Goal: Transaction & Acquisition: Subscribe to service/newsletter

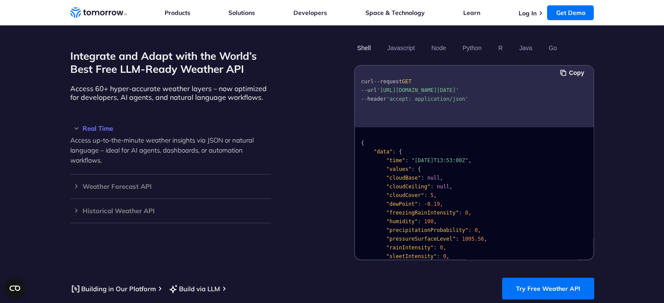
scroll to position [749, 0]
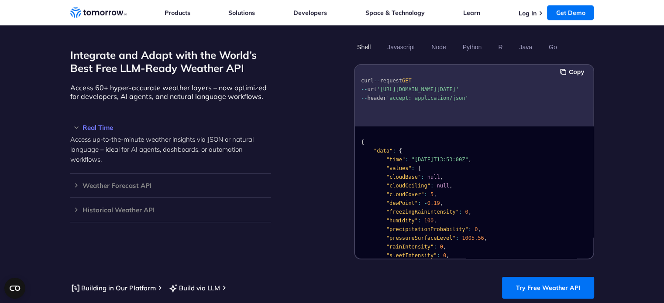
click at [77, 124] on h3 "Real Time" at bounding box center [170, 127] width 201 height 7
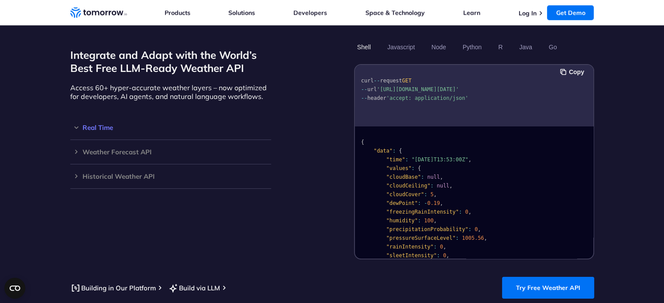
click at [77, 124] on h3 "Real Time" at bounding box center [170, 127] width 201 height 7
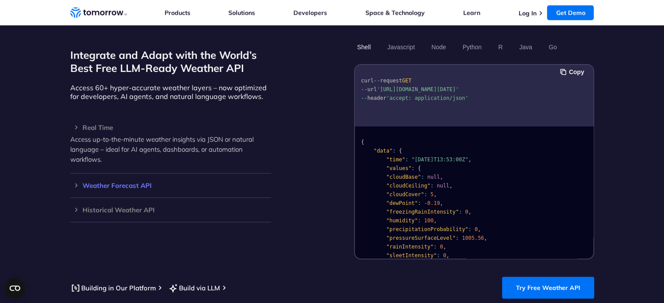
click at [80, 174] on div "Weather Forecast API Access ultra-accurate, hyperlocal data up to 14 days in th…" at bounding box center [170, 186] width 201 height 24
click at [75, 182] on h3 "Weather Forecast API" at bounding box center [170, 185] width 201 height 7
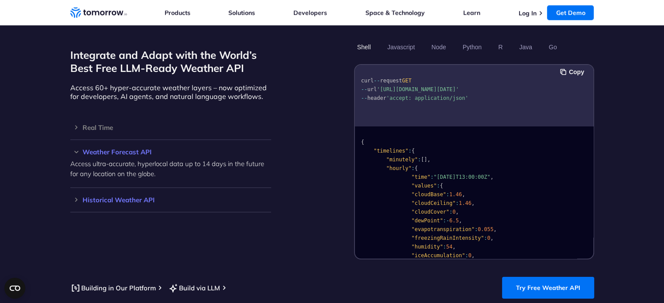
click at [71, 197] on h3 "Historical Weather API" at bounding box center [170, 200] width 201 height 7
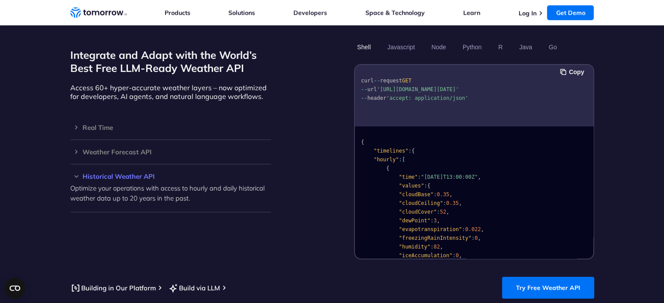
click at [82, 173] on h3 "Historical Weather API" at bounding box center [170, 176] width 201 height 7
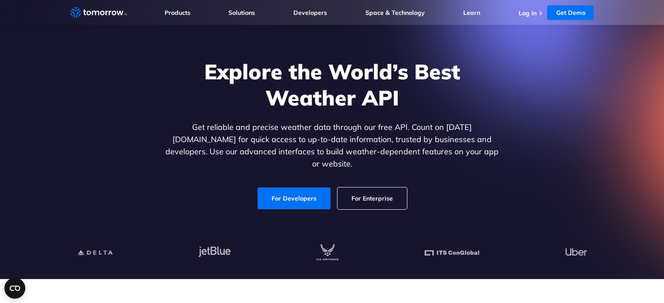
scroll to position [36, 0]
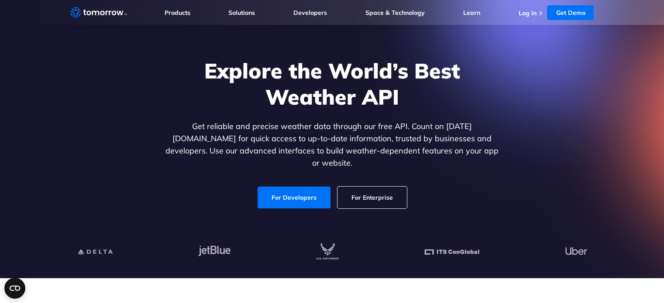
click at [353, 190] on link "For Enterprise" at bounding box center [371, 198] width 69 height 22
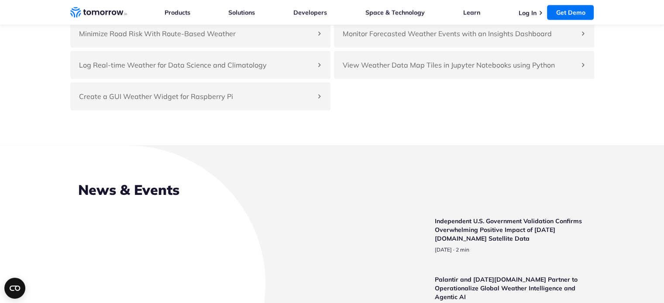
scroll to position [2060, 0]
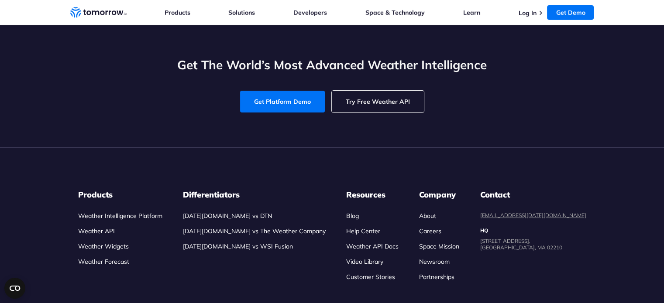
scroll to position [2462, 0]
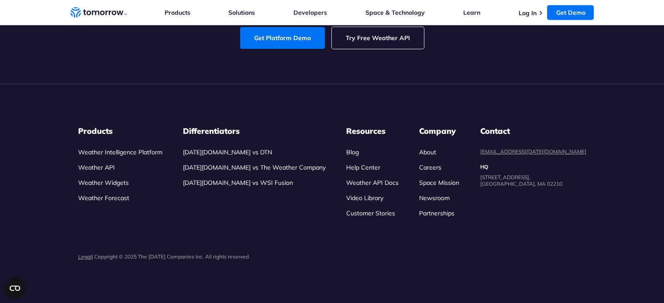
scroll to position [3294, 0]
